Goal: Task Accomplishment & Management: Manage account settings

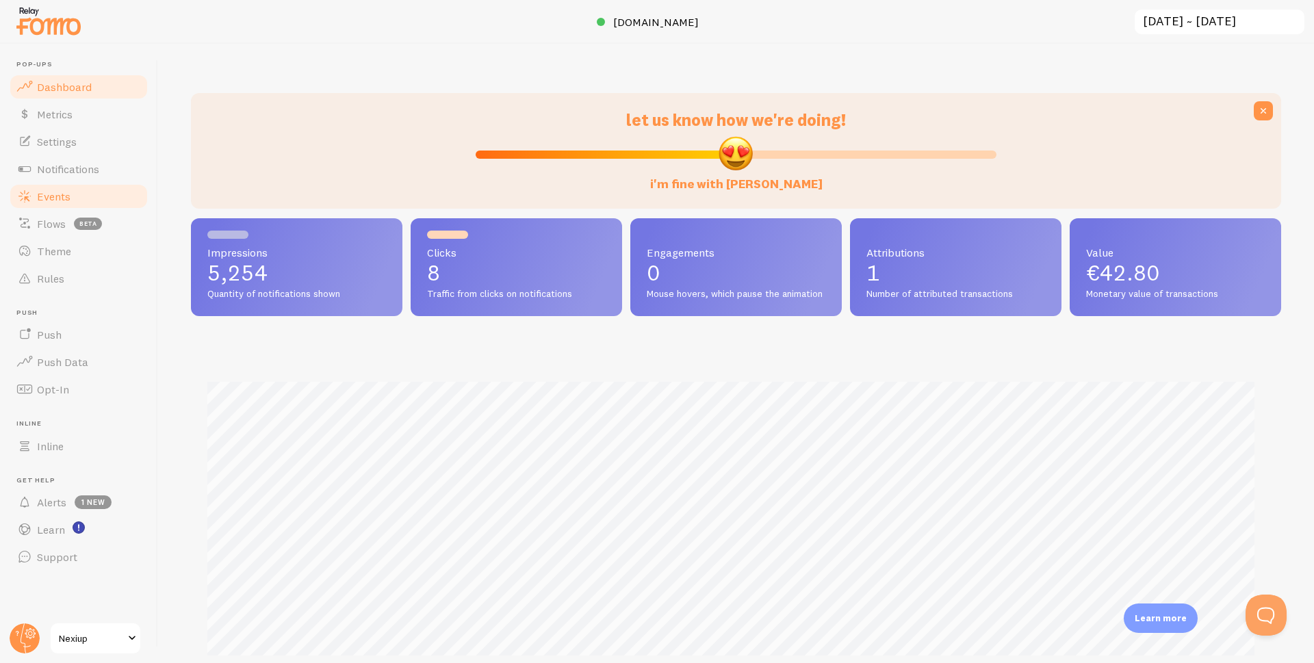
click at [48, 201] on span "Events" at bounding box center [54, 197] width 34 height 14
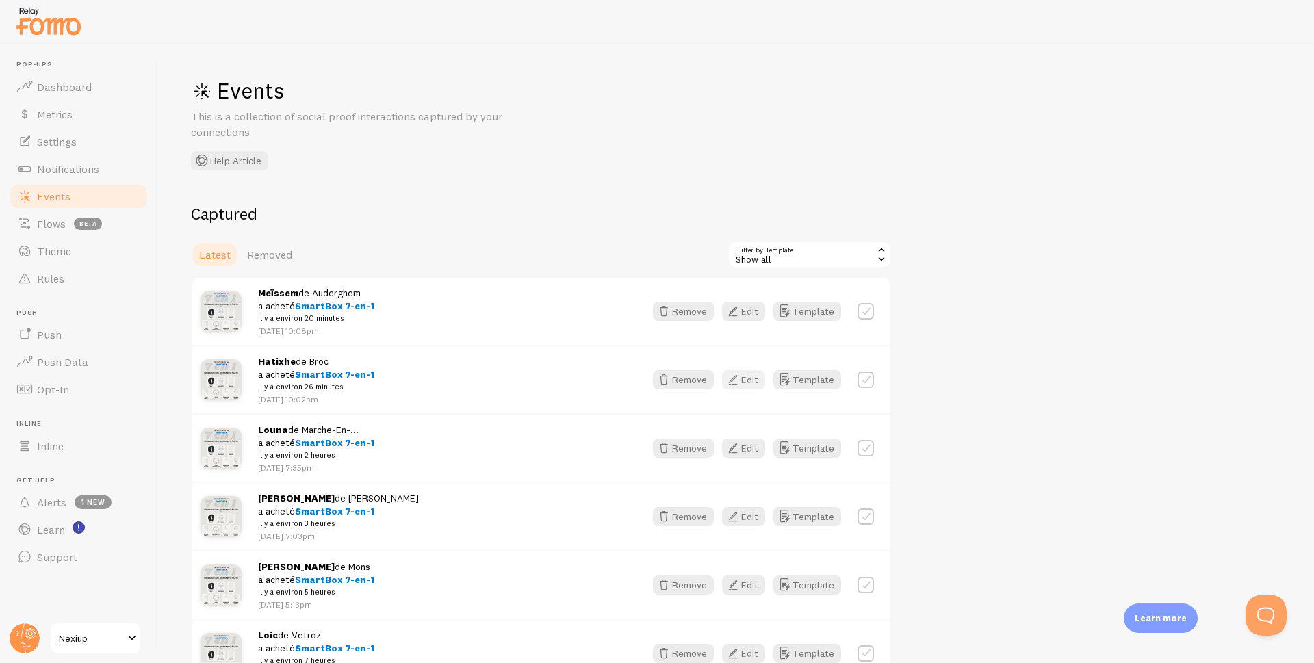
click at [741, 383] on icon "button" at bounding box center [733, 380] width 16 height 16
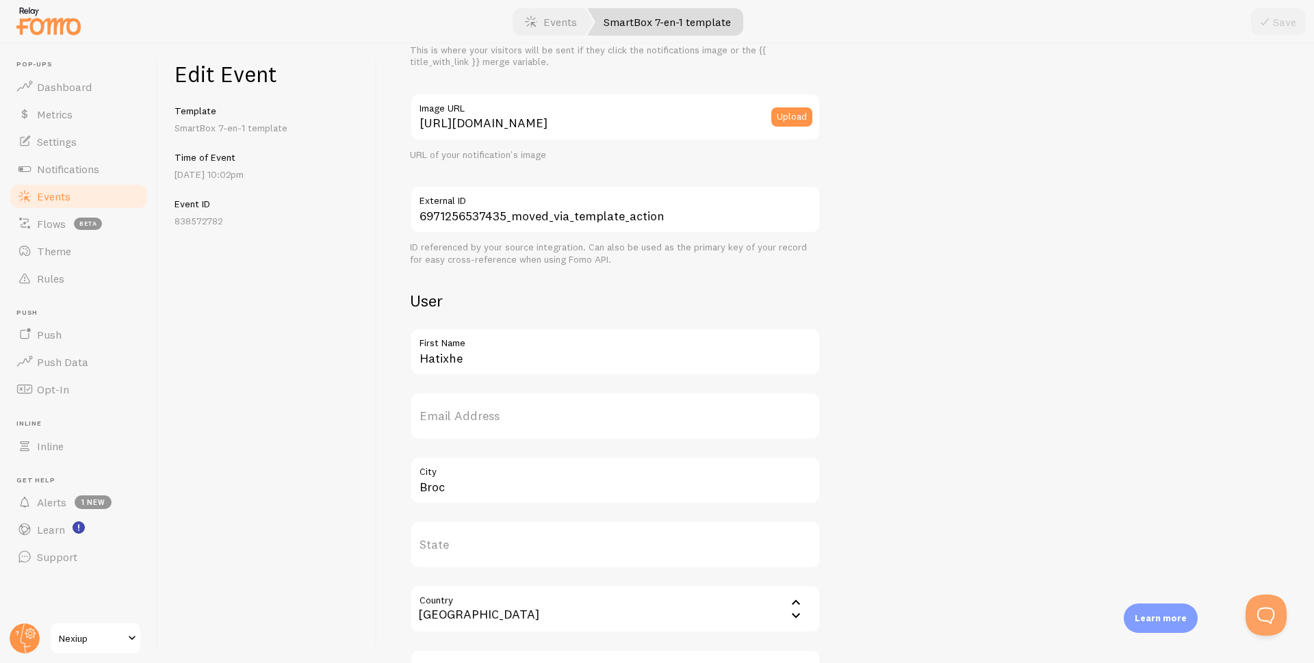
scroll to position [205, 0]
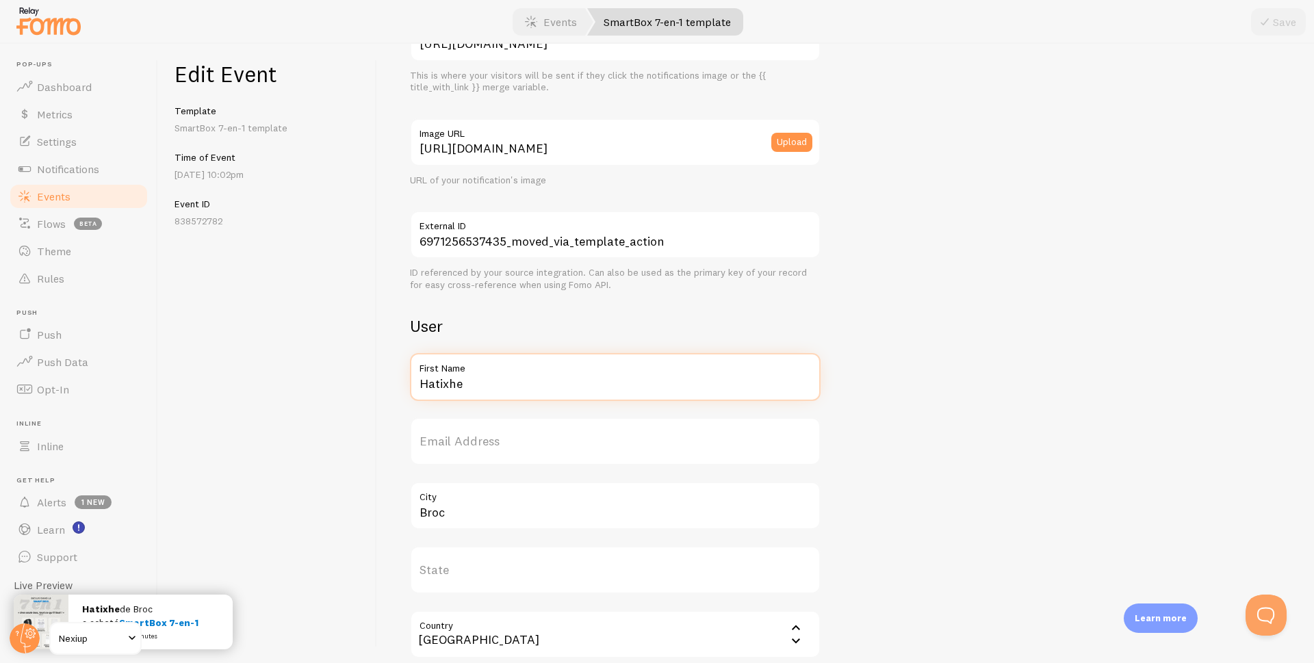
drag, startPoint x: 489, startPoint y: 385, endPoint x: 395, endPoint y: 383, distance: 94.5
click at [395, 383] on div "Meta SmartBox 7-en-1 Title This text will be bolded in your notification and li…" at bounding box center [845, 353] width 937 height 619
type input "M"
type input "[PERSON_NAME]"
click at [1285, 19] on button "Save" at bounding box center [1278, 21] width 55 height 27
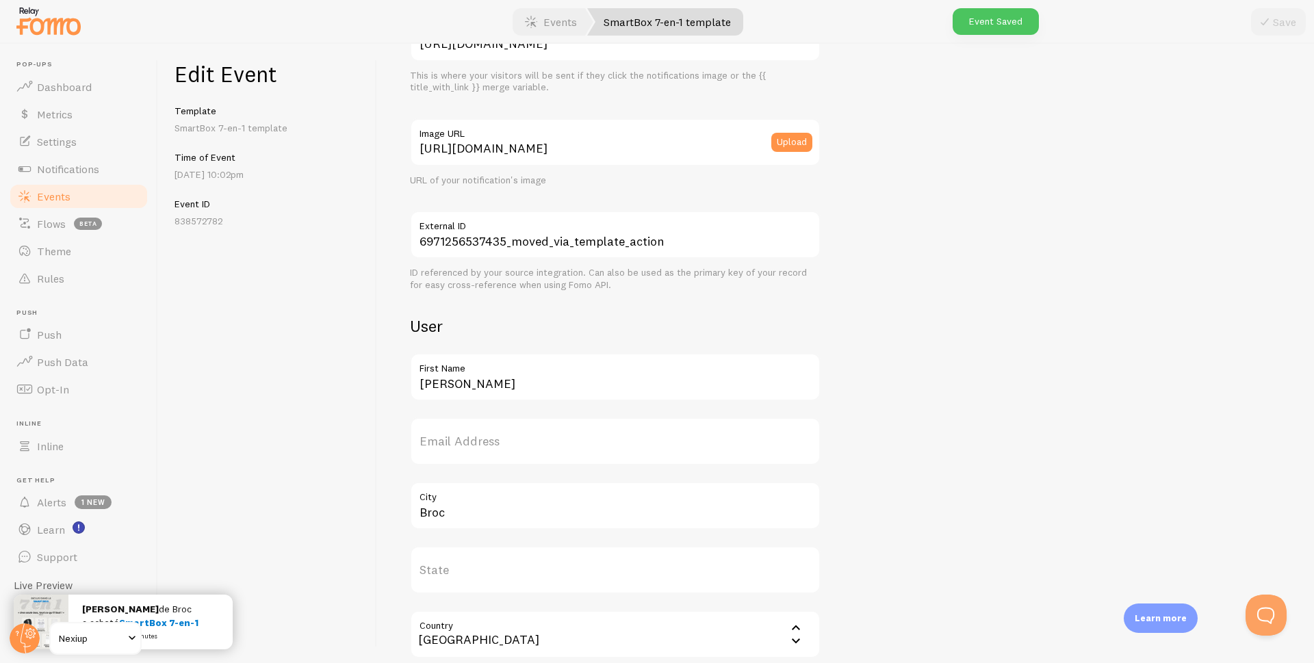
click at [56, 197] on span "Events" at bounding box center [54, 197] width 34 height 14
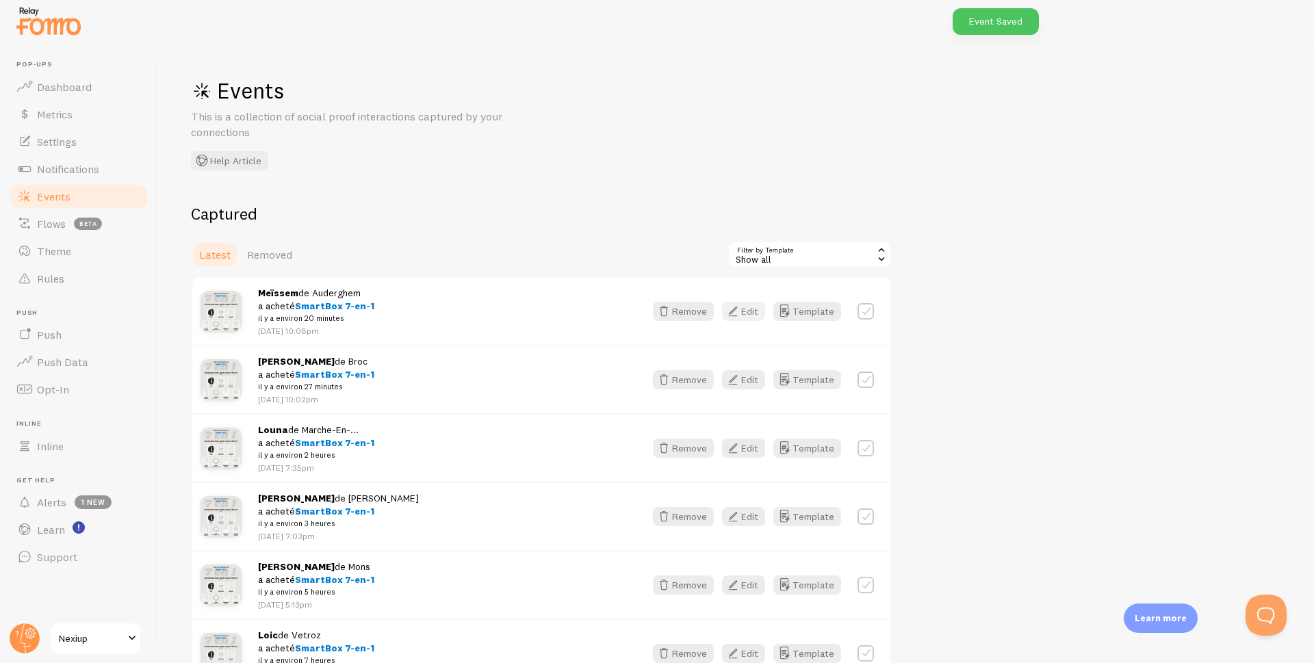
click at [740, 305] on icon "button" at bounding box center [733, 311] width 16 height 16
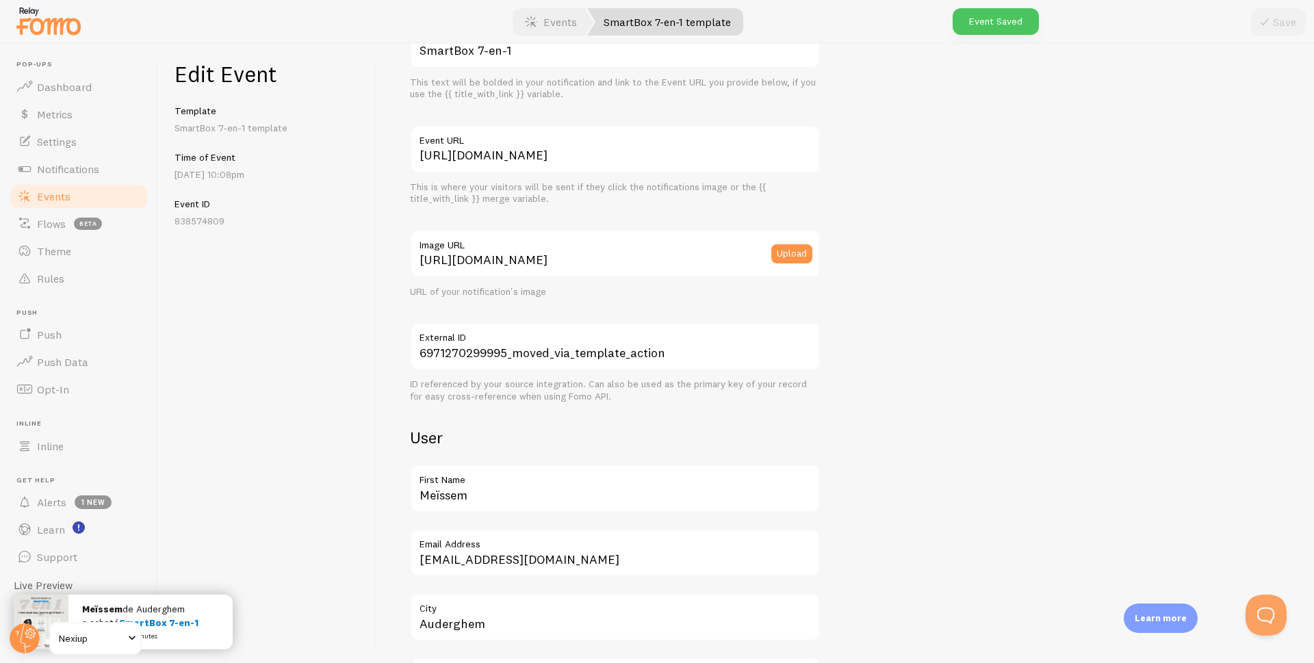
scroll to position [274, 0]
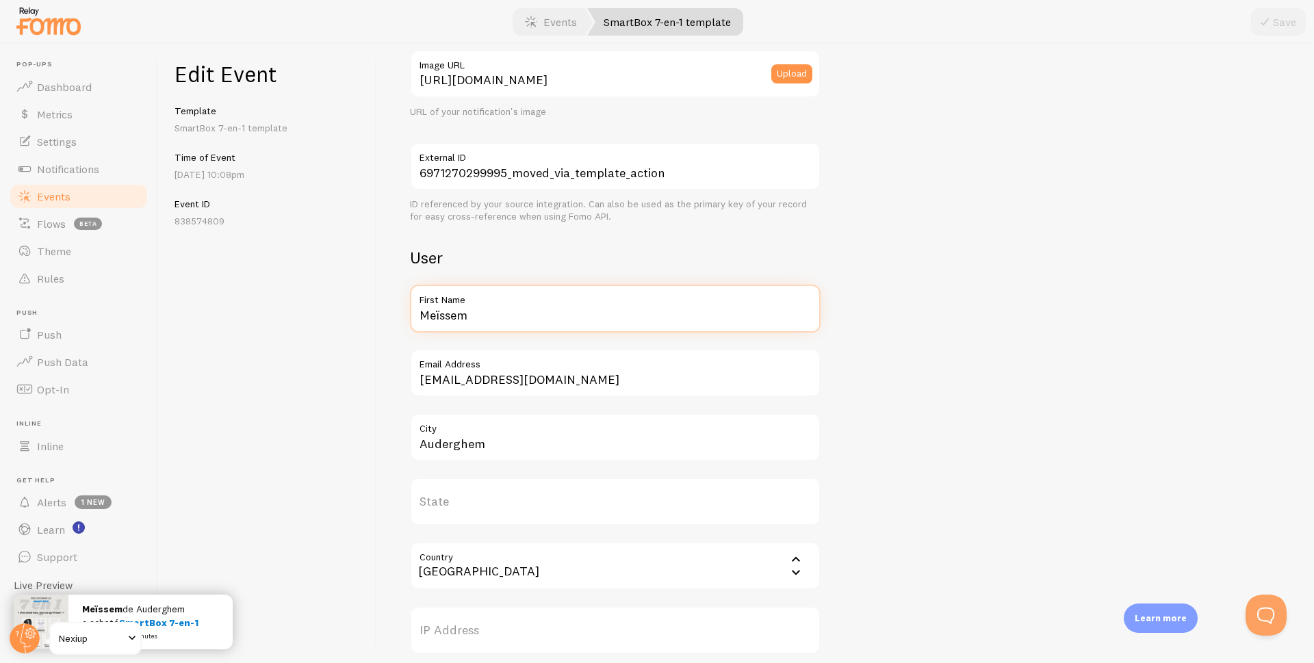
drag, startPoint x: 492, startPoint y: 318, endPoint x: 357, endPoint y: 321, distance: 134.9
click at [357, 321] on div "Edit Event Template SmartBox 7-en-1 template Time of Event [DATE] 10:08pm Event…" at bounding box center [736, 353] width 1156 height 619
type input "Manon"
click at [1272, 21] on icon "submit" at bounding box center [1265, 22] width 16 height 16
click at [44, 194] on span "Events" at bounding box center [54, 197] width 34 height 14
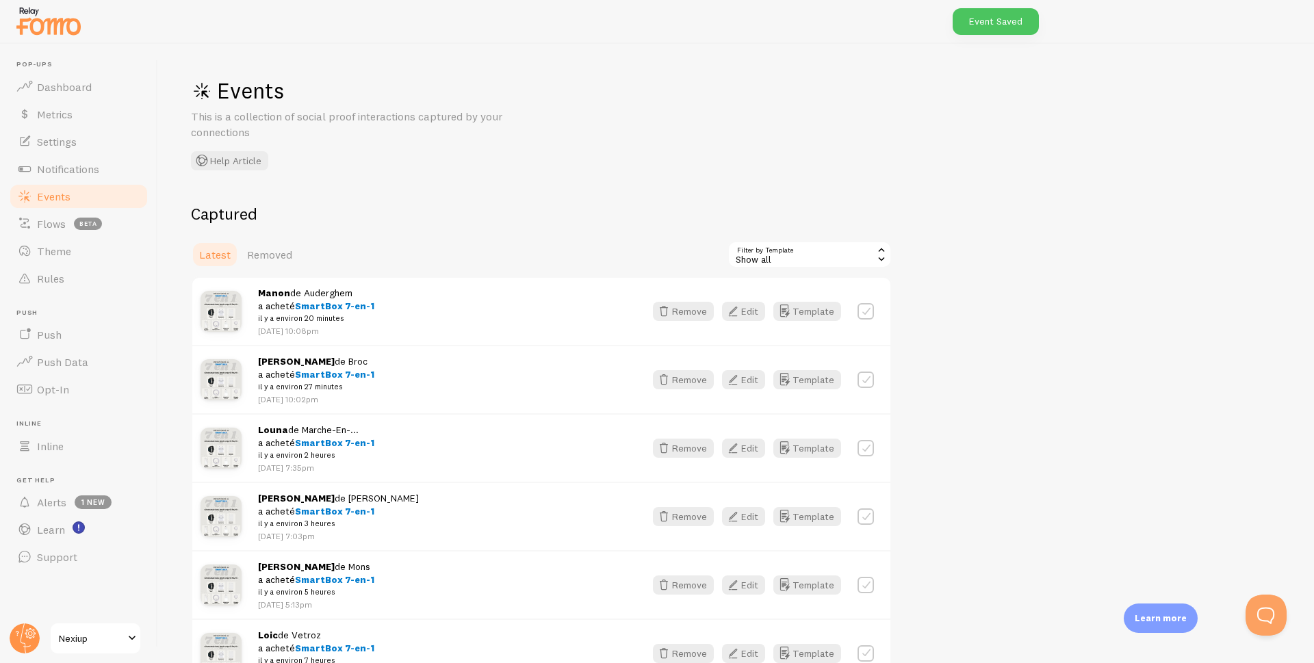
click at [60, 198] on span "Events" at bounding box center [54, 197] width 34 height 14
